Goal: Task Accomplishment & Management: Use online tool/utility

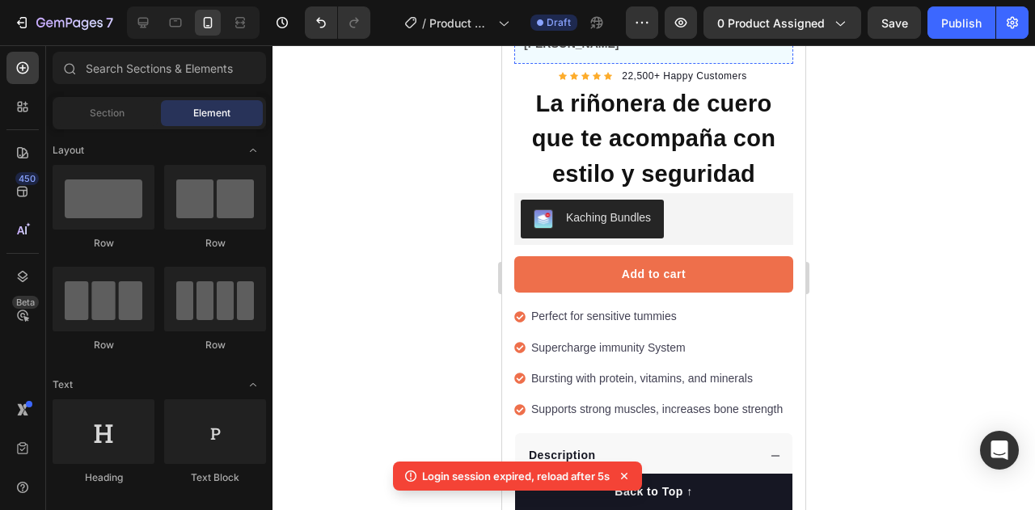
scroll to position [485, 0]
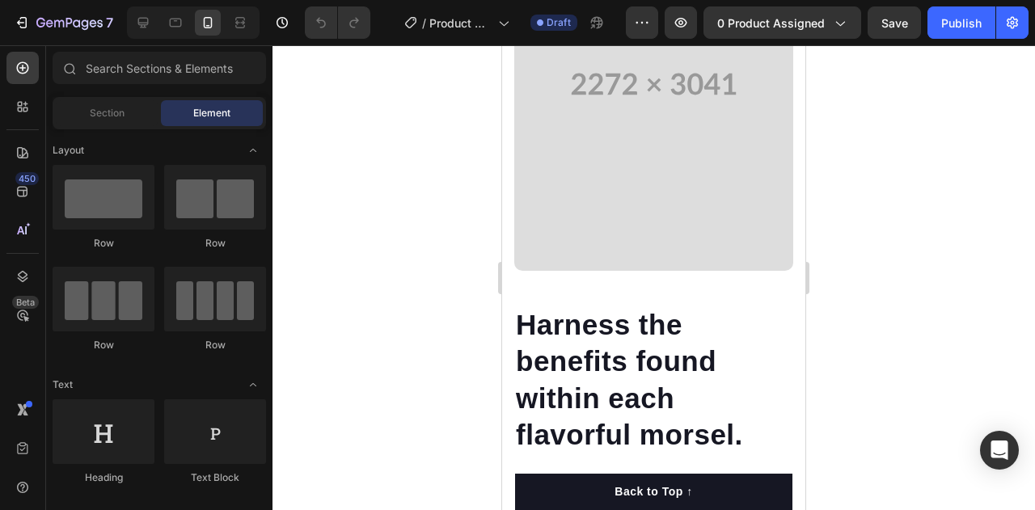
scroll to position [2345, 0]
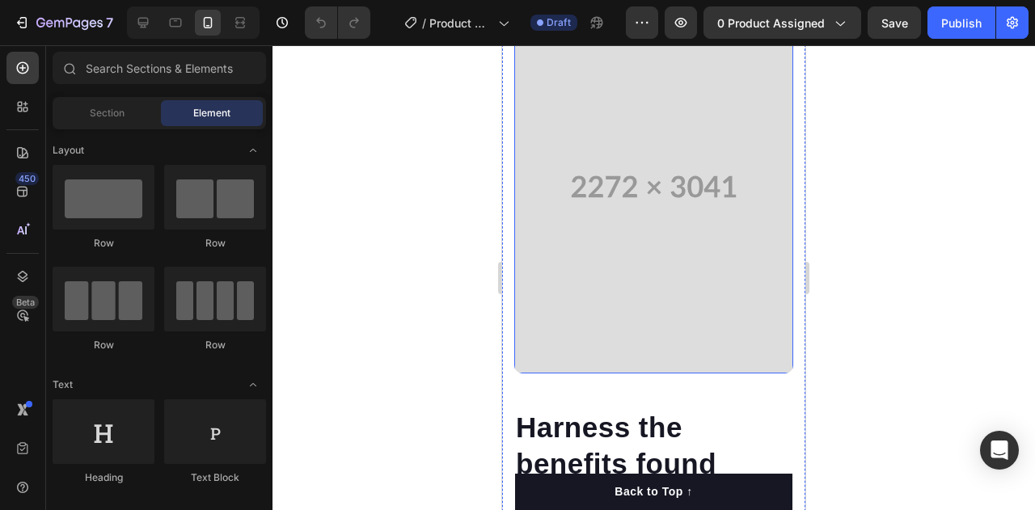
click at [623, 273] on video at bounding box center [653, 187] width 279 height 374
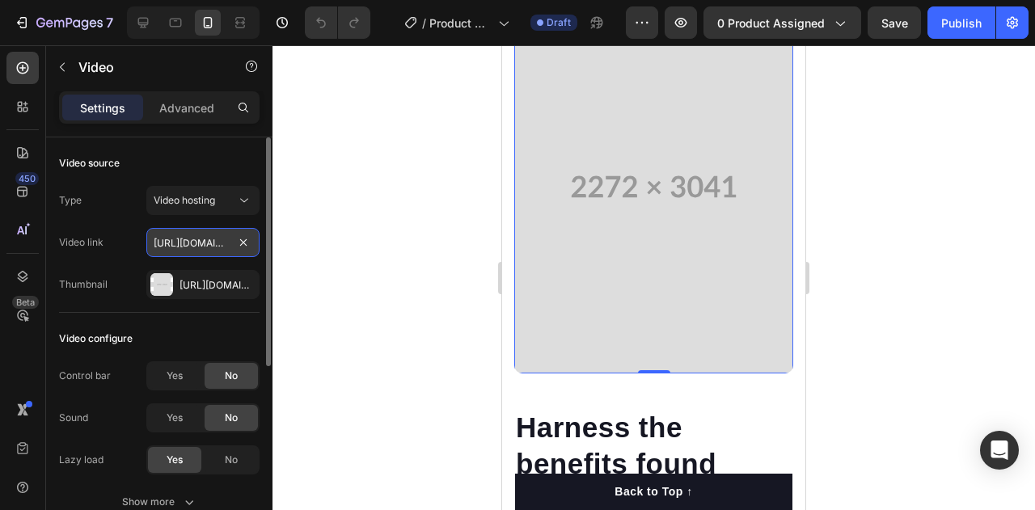
click at [180, 235] on input "https://cdn.shopify.com/videos/c/o/v/bfcc4e4eae1b48d28f6b67140666e21b.mp4" at bounding box center [202, 242] width 113 height 29
click at [187, 239] on input "https://cdn.shopify.com/videos/c/o/v/bfcc4e4eae1b48d28f6b67140666e21b.mp4" at bounding box center [202, 242] width 113 height 29
drag, startPoint x: 186, startPoint y: 243, endPoint x: 226, endPoint y: 247, distance: 39.8
click at [226, 247] on input "https://cdn.shopify.com/videos/c/o/v/bfcc4e4eae1b48d28f6b67140666e21b.mp4" at bounding box center [202, 242] width 113 height 29
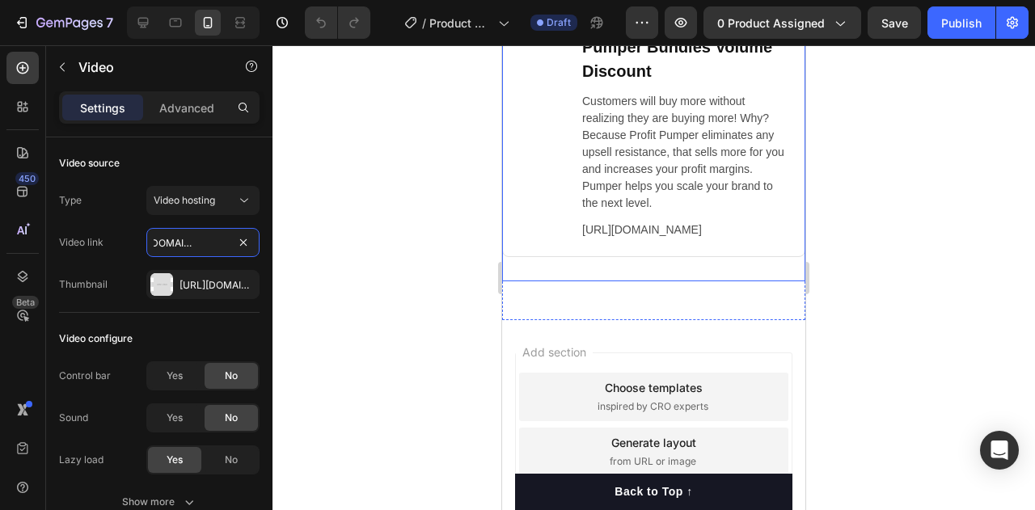
scroll to position [9485, 0]
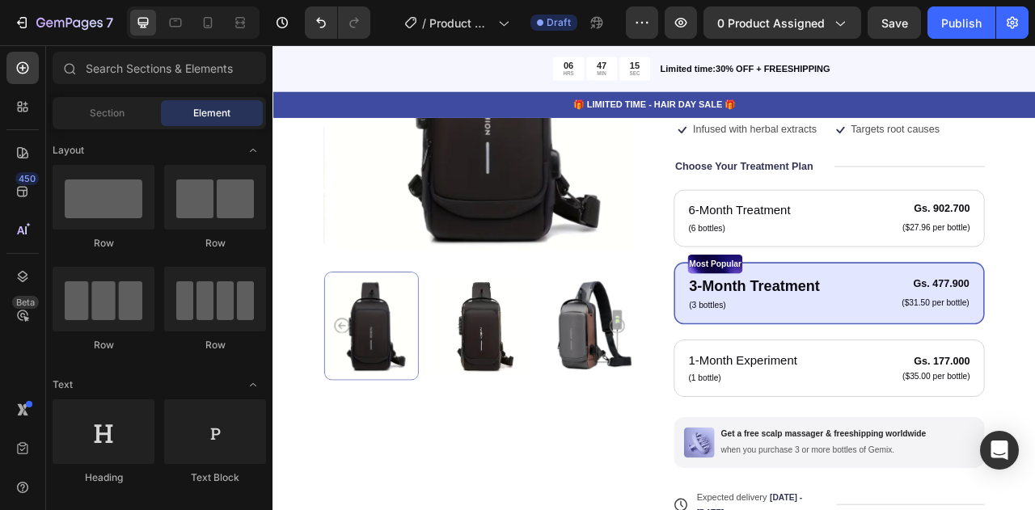
scroll to position [81, 0]
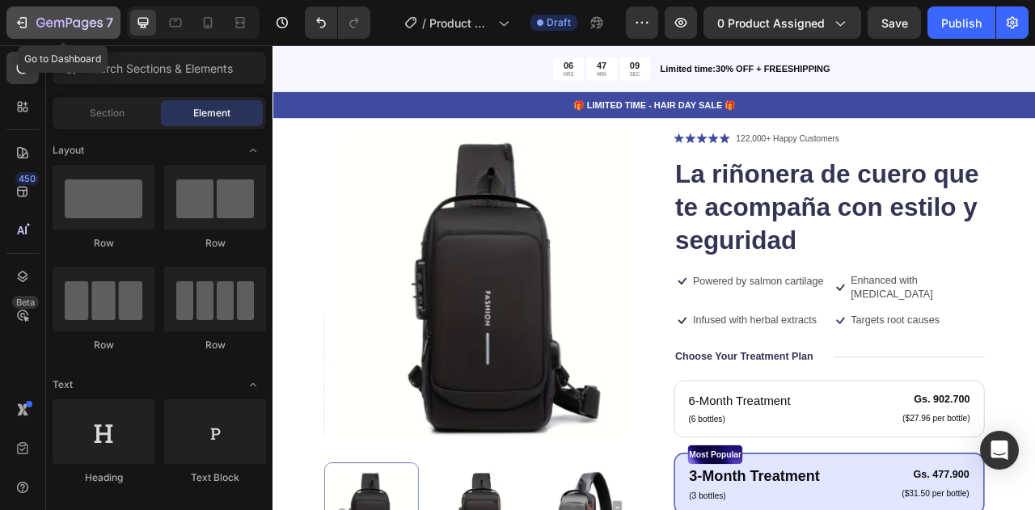
click at [96, 24] on icon "button" at bounding box center [69, 24] width 66 height 14
